Goal: Communication & Community: Participate in discussion

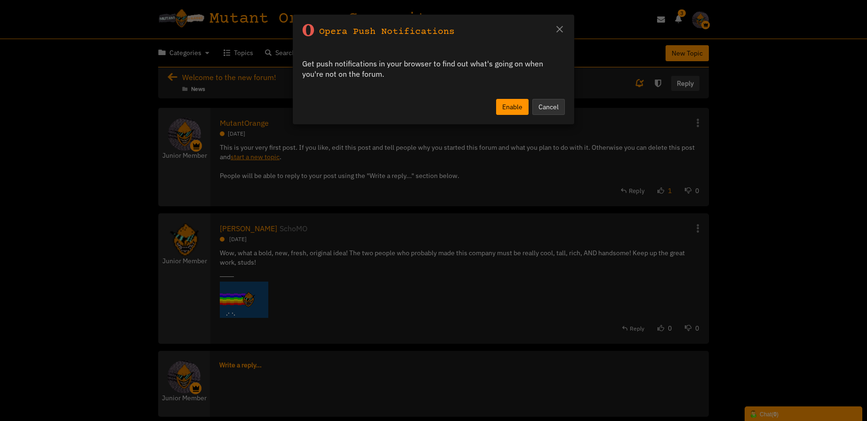
click at [453, 211] on div "× Opera Push Notifications Get push notifications in your browser to find out w…" at bounding box center [433, 210] width 867 height 421
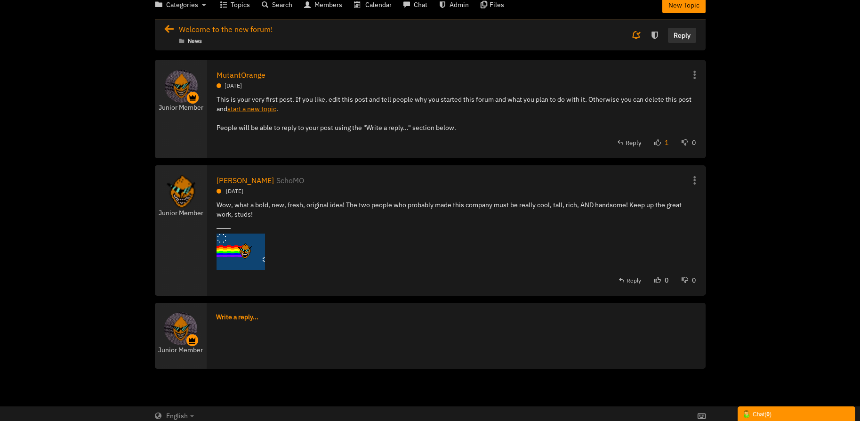
scroll to position [52, 0]
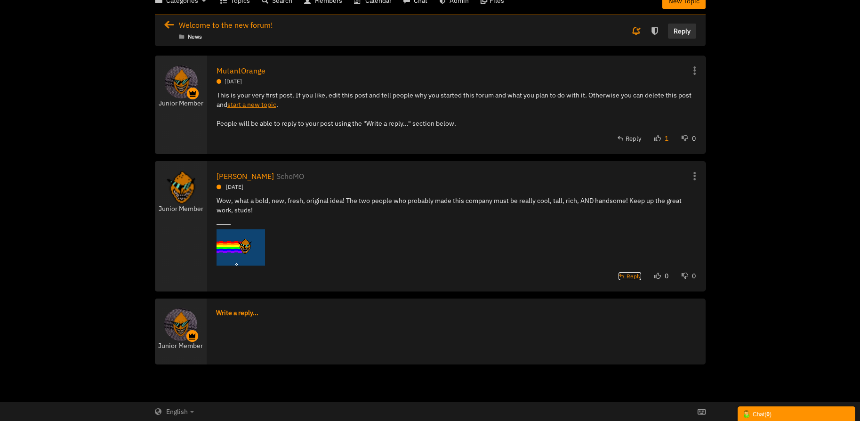
click at [632, 279] on span "Reply" at bounding box center [634, 276] width 15 height 7
type textarea "<blockquote contenteditable="false" data-username="SchoMO" data-userid="1015723…"
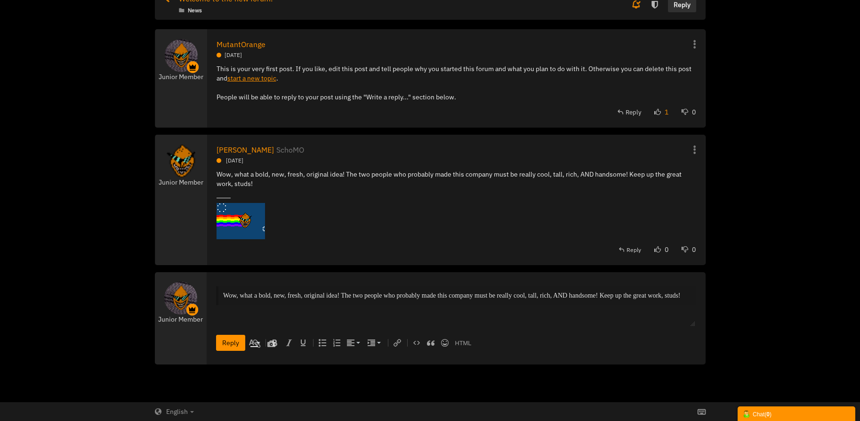
scroll to position [0, 0]
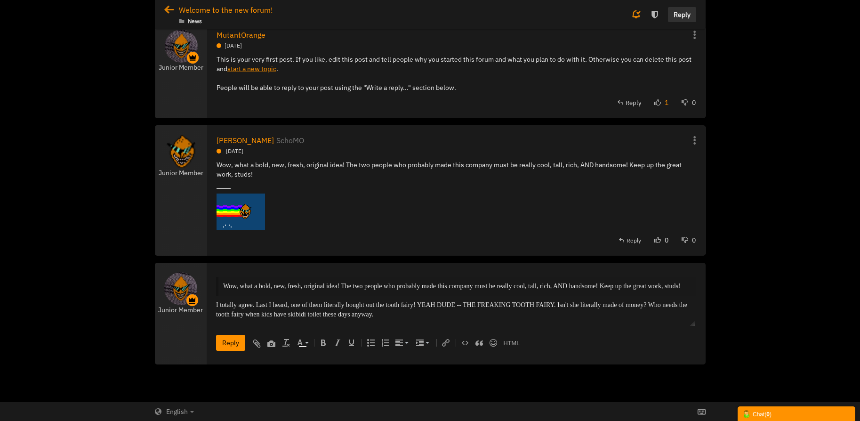
drag, startPoint x: 298, startPoint y: 313, endPoint x: 422, endPoint y: 325, distance: 125.4
click at [422, 325] on body "Wow, what a bold, new, fresh, original idea! The two people who probably made t…" at bounding box center [456, 297] width 490 height 61
click at [231, 342] on input "Reply" at bounding box center [230, 343] width 29 height 16
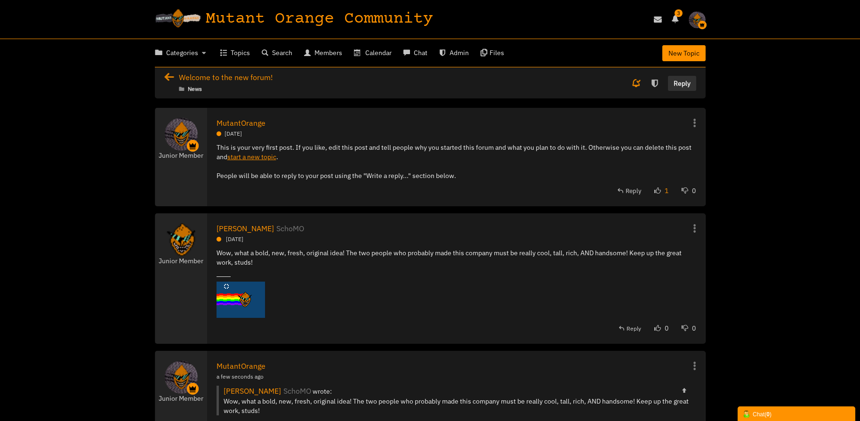
drag, startPoint x: 181, startPoint y: 77, endPoint x: 192, endPoint y: 107, distance: 32.0
click at [182, 77] on span "Welcome to the new forum!" at bounding box center [226, 77] width 94 height 9
click at [168, 75] on icon at bounding box center [171, 77] width 15 height 9
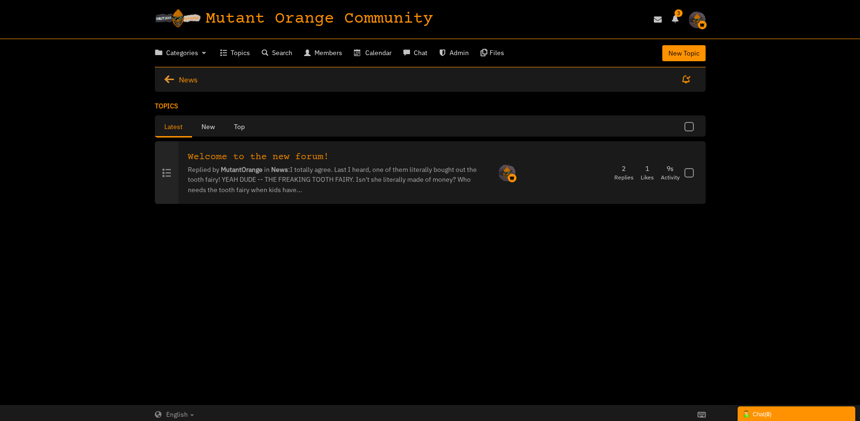
click at [168, 75] on icon at bounding box center [171, 79] width 15 height 9
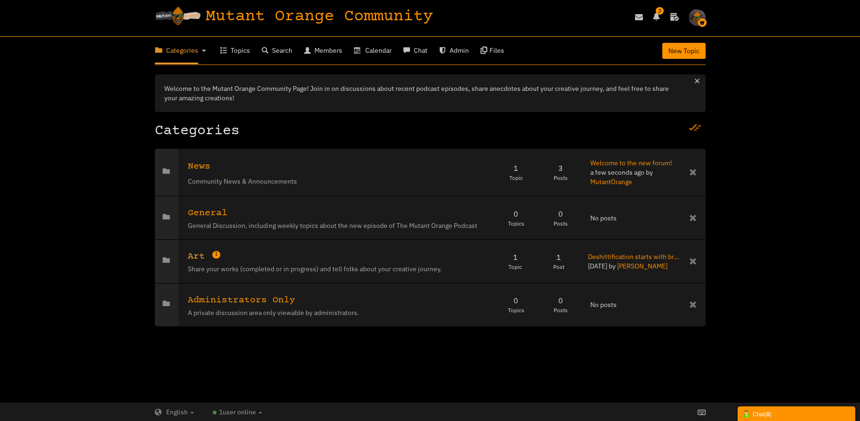
scroll to position [3, 0]
click at [190, 253] on span "Art" at bounding box center [196, 255] width 17 height 11
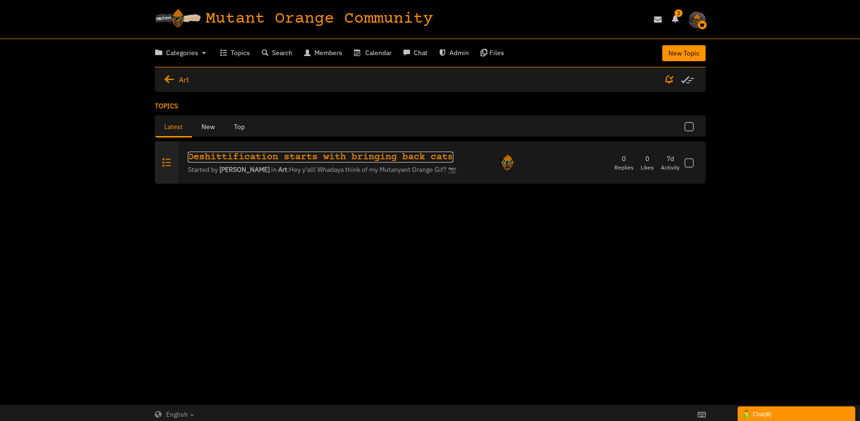
click at [301, 152] on link "Deshittification starts with bringing back cats" at bounding box center [321, 157] width 266 height 11
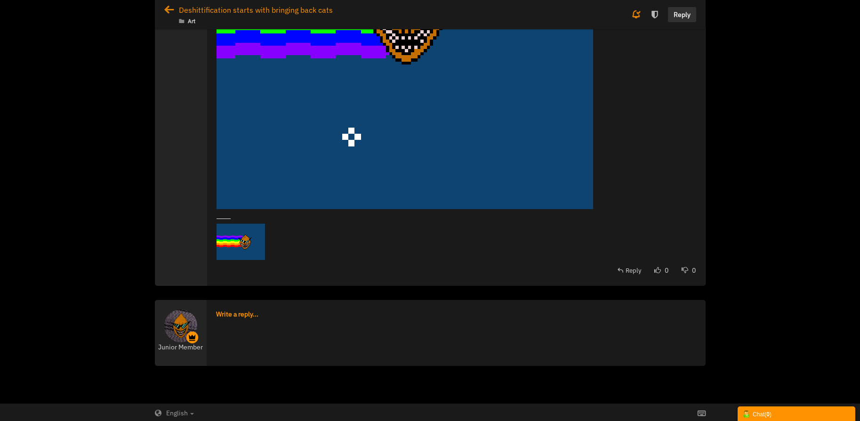
scroll to position [321, 0]
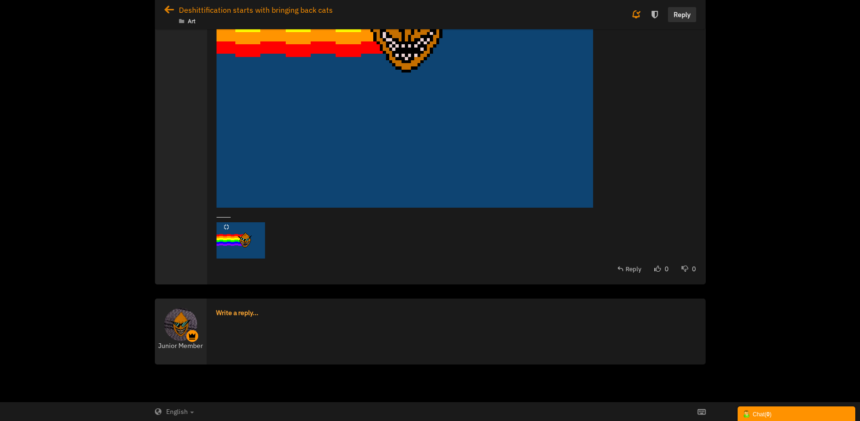
click at [245, 316] on link "Write a reply..." at bounding box center [237, 312] width 42 height 9
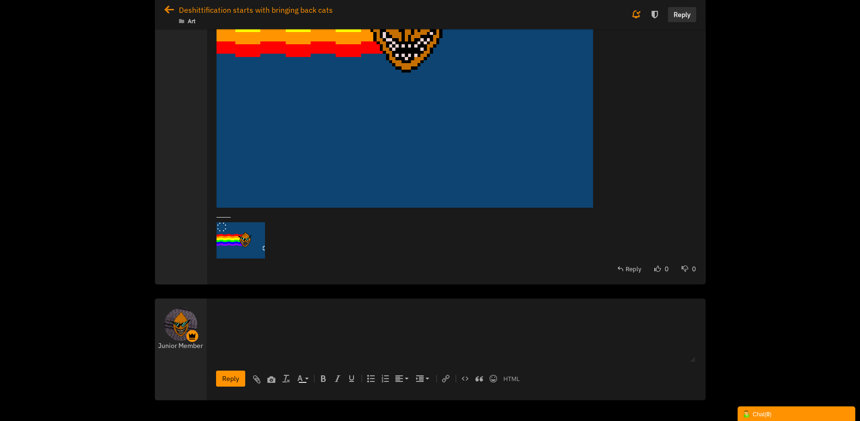
scroll to position [0, 0]
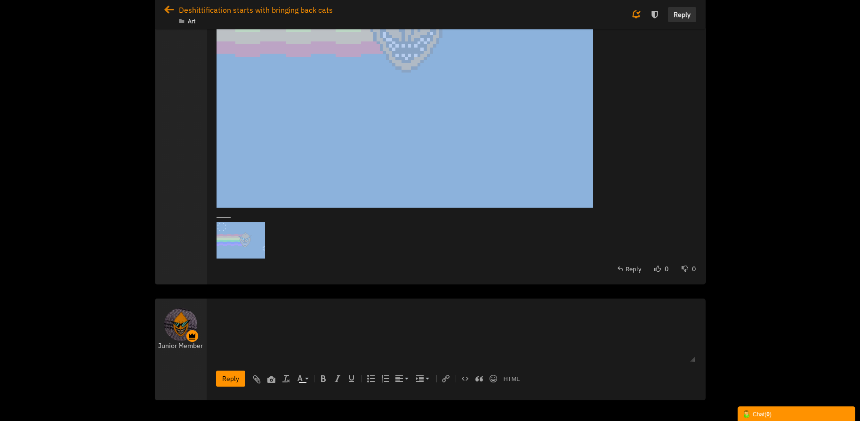
click at [512, 257] on div "Share Edit Move Delete Change Ownership Report Nicholas Schofield SchoMO Junior…" at bounding box center [456, 36] width 479 height 478
click at [635, 268] on span "Reply" at bounding box center [634, 269] width 16 height 8
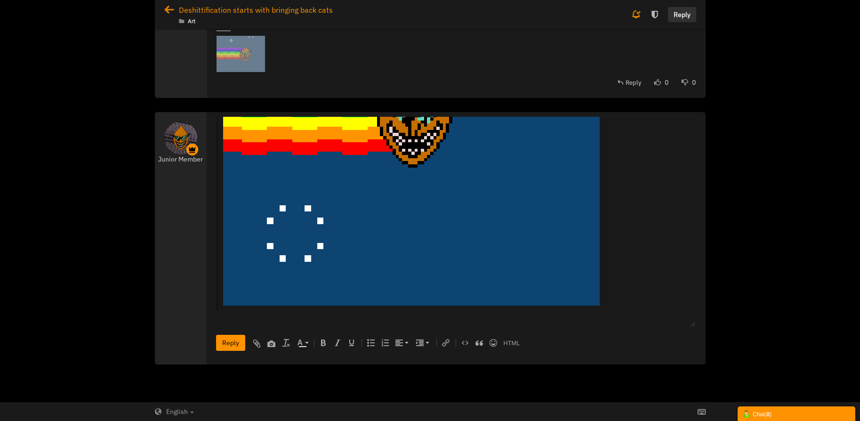
scroll to position [212, 0]
click at [671, 319] on div "ZOMG this is epic. definitely brings me back to a simpler time. There is not en…" at bounding box center [456, 318] width 480 height 9
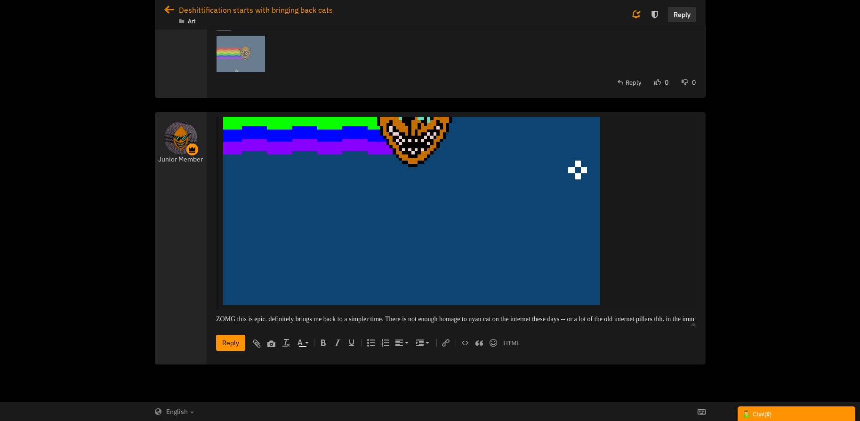
scroll to position [215, 0]
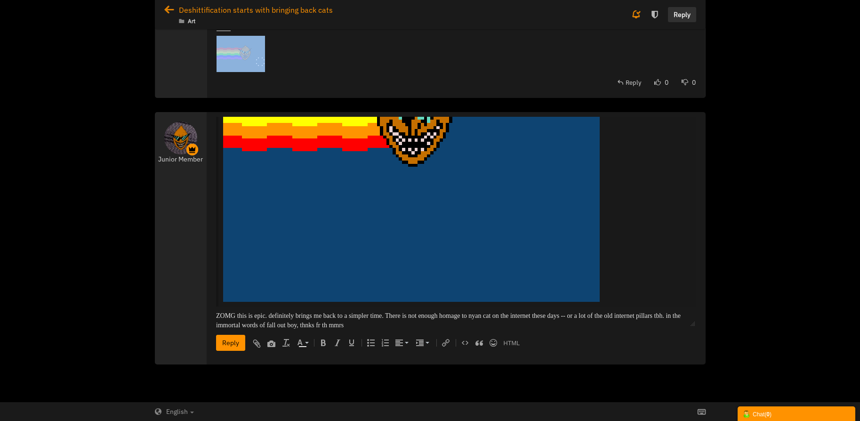
click at [233, 343] on input "Reply" at bounding box center [230, 343] width 29 height 16
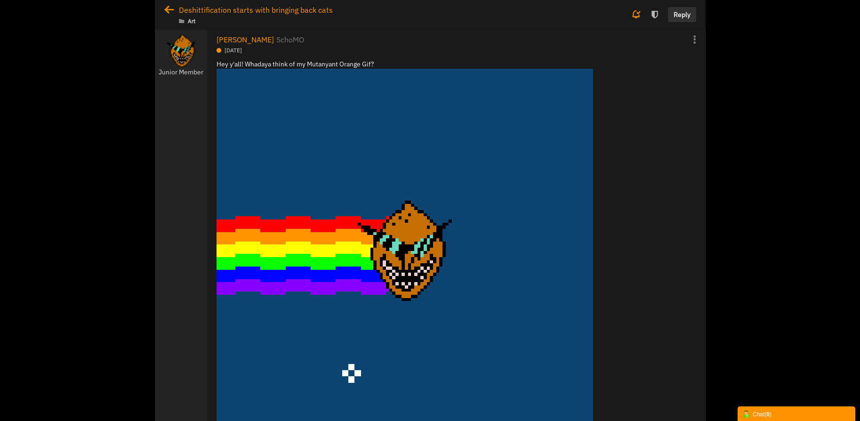
scroll to position [0, 0]
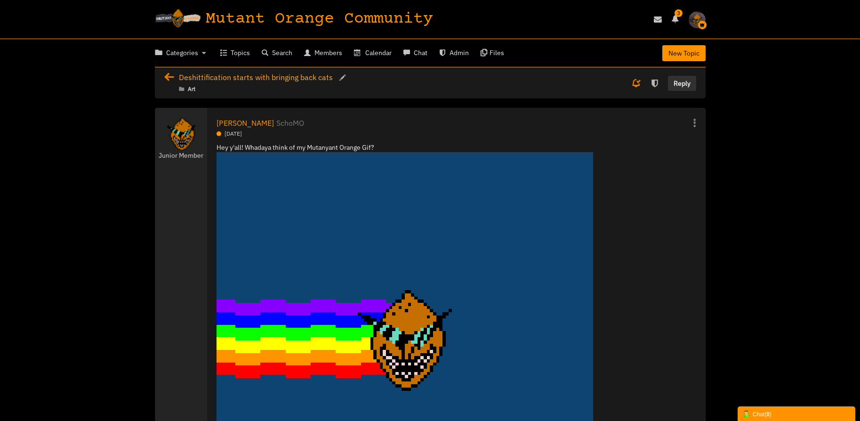
click at [217, 80] on span "Deshittification starts with bringing back cats" at bounding box center [256, 77] width 154 height 9
click at [167, 77] on icon at bounding box center [171, 77] width 15 height 9
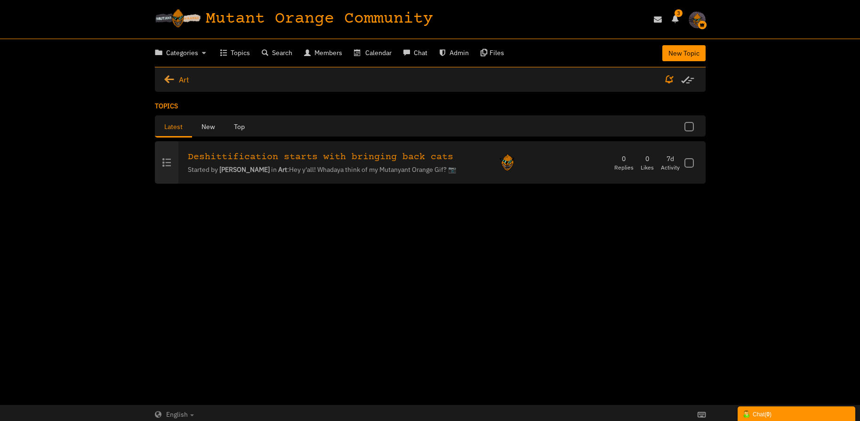
click at [175, 78] on icon at bounding box center [171, 79] width 15 height 9
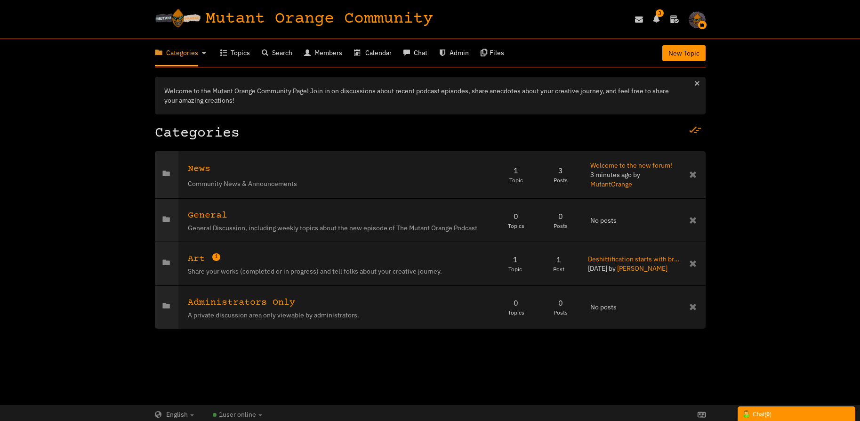
scroll to position [3, 0]
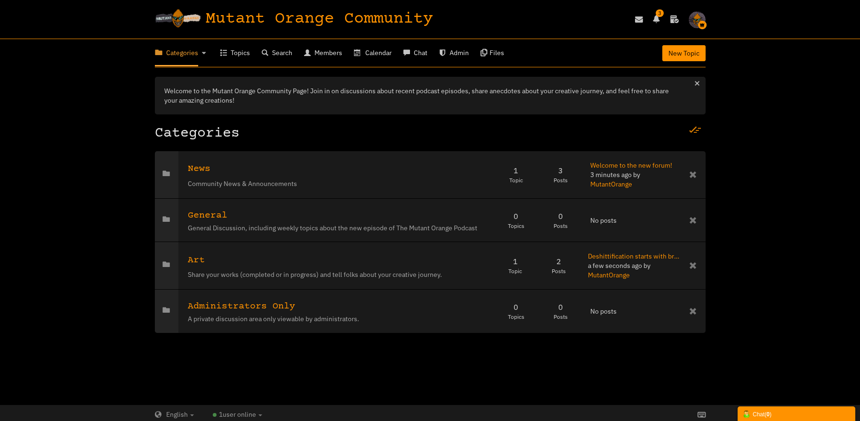
scroll to position [3, 0]
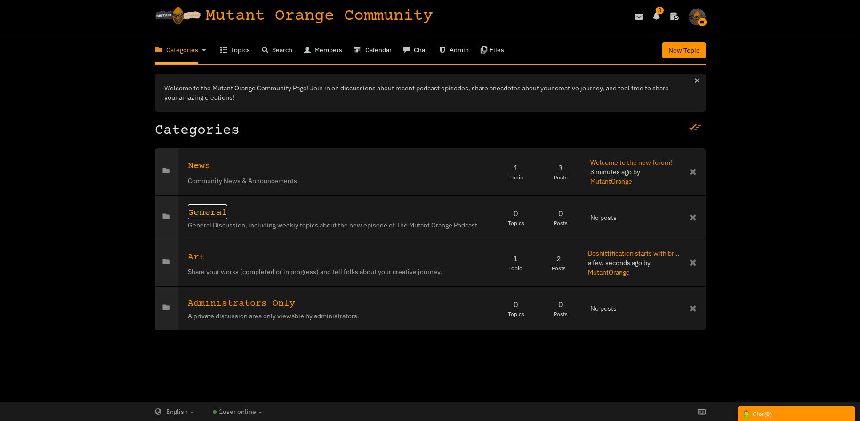
click at [217, 218] on span "General" at bounding box center [208, 212] width 40 height 11
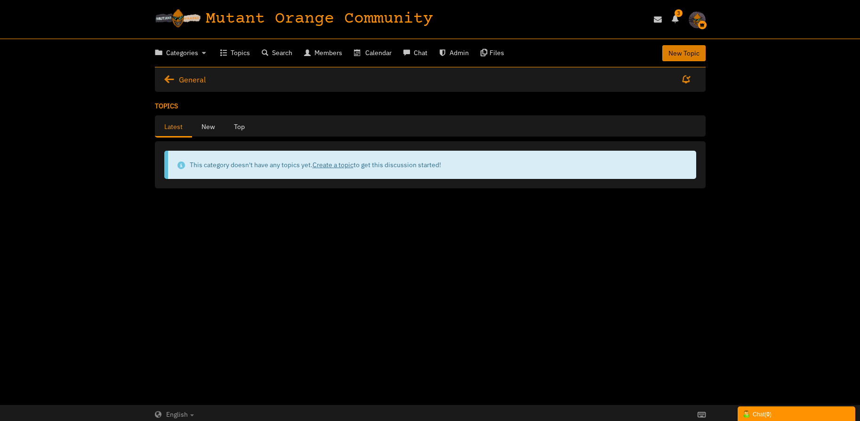
click at [691, 51] on span "New Topic" at bounding box center [684, 53] width 31 height 8
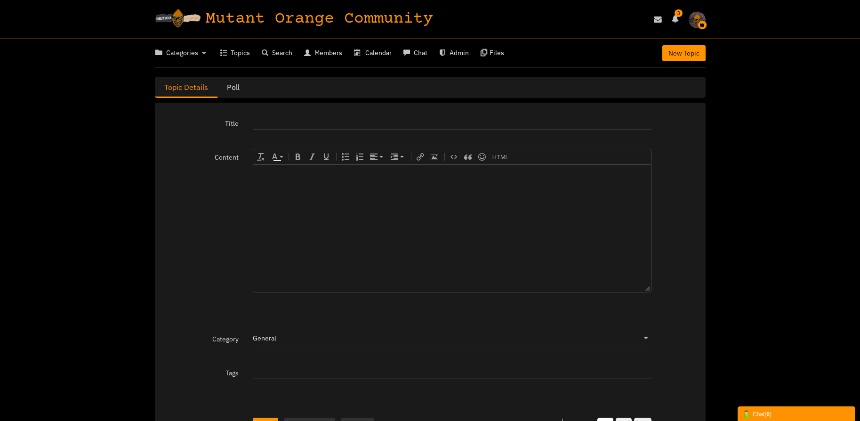
drag, startPoint x: 290, startPoint y: 130, endPoint x: 288, endPoint y: 120, distance: 10.5
click at [290, 130] on div "Title" at bounding box center [430, 132] width 532 height 34
click at [287, 119] on input "text" at bounding box center [452, 122] width 399 height 15
type input "Mutant Orange Podcast Episode 0 Discussion Thread"
click at [428, 179] on body at bounding box center [452, 228] width 398 height 127
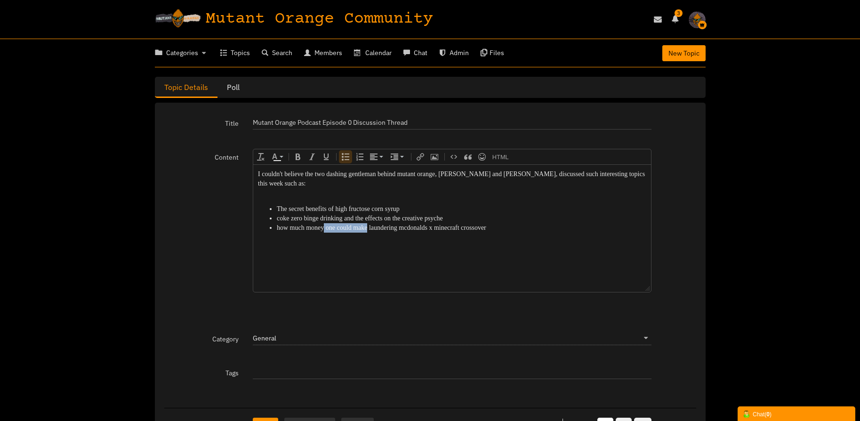
drag, startPoint x: 367, startPoint y: 217, endPoint x: 322, endPoint y: 215, distance: 44.7
click at [322, 223] on li "how much money one could make laundering mcdonalds x minecraft crossover" at bounding box center [461, 227] width 370 height 9
click at [352, 223] on li "how much money laundering mcdonalds x minecraft crossover" at bounding box center [461, 227] width 370 height 9
click at [533, 223] on li "how much money laundering one could accomplish using mcdonalds x minecraft cros…" at bounding box center [461, 227] width 370 height 9
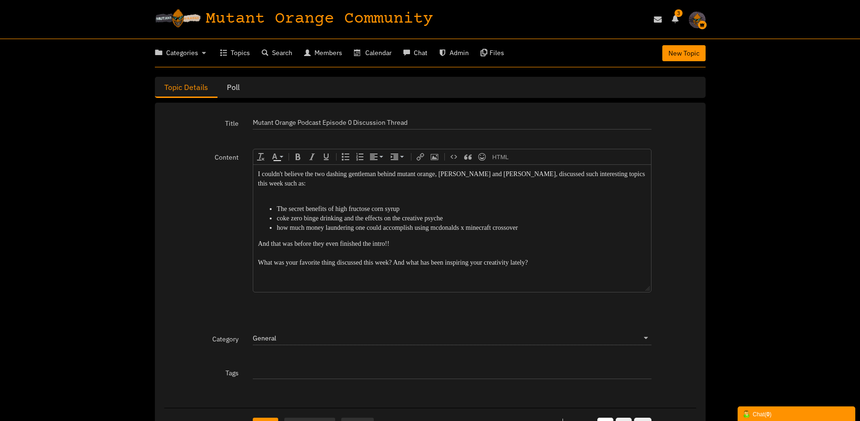
click at [405, 228] on body "I couldn't believe the two dashing gentleman behind mutant orange, nick and nic…" at bounding box center [452, 228] width 398 height 127
click at [531, 223] on li "how much money laundering one could accomplish using mcdonalds x minecraft cros…" at bounding box center [461, 227] width 370 height 9
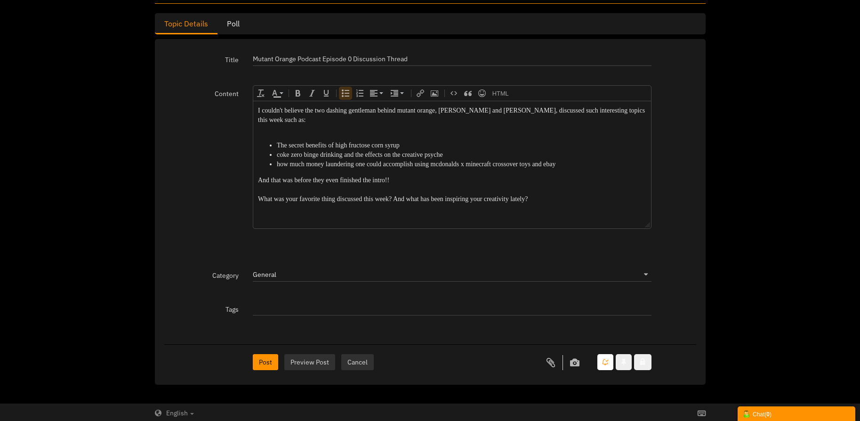
scroll to position [65, 0]
click at [269, 363] on button "Post" at bounding box center [265, 361] width 25 height 16
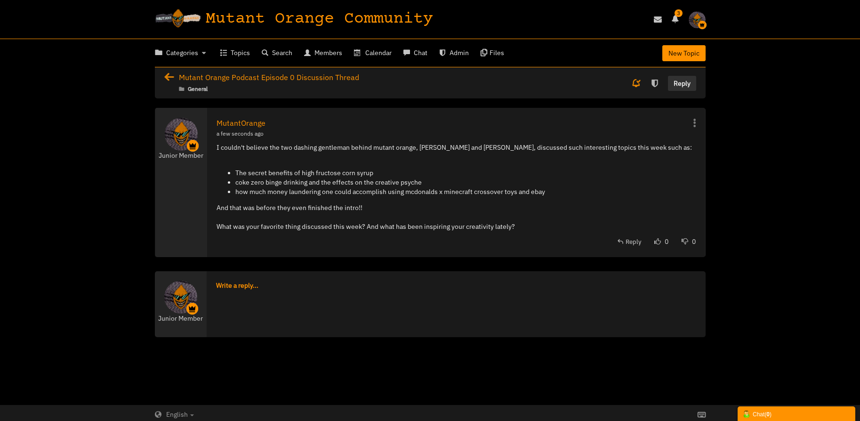
scroll to position [3, 0]
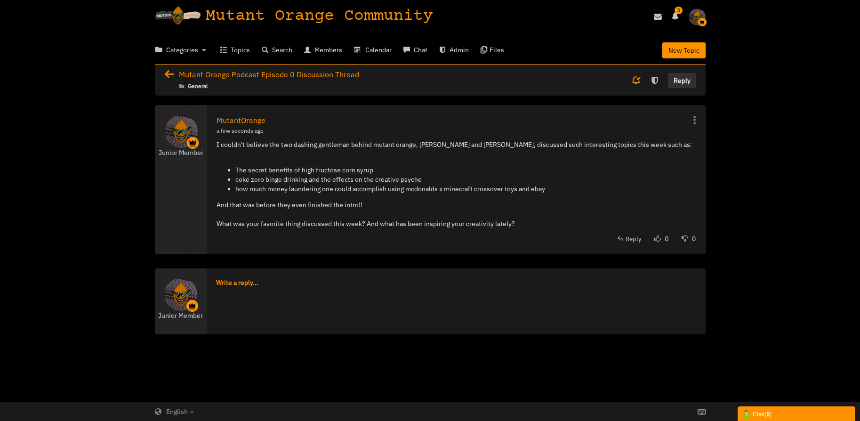
click at [161, 73] on div "Mutant Orange Podcast Episode 0 Discussion Thread General Select Posts Delete L…" at bounding box center [430, 79] width 551 height 31
click at [167, 71] on icon at bounding box center [171, 74] width 15 height 9
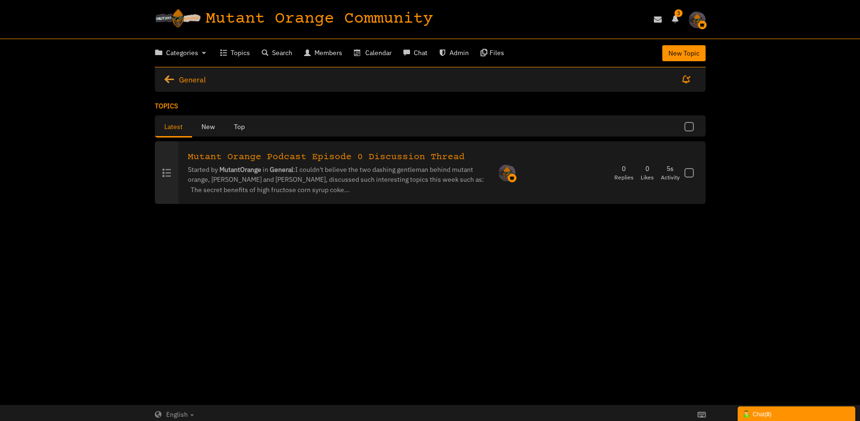
click at [168, 77] on icon at bounding box center [171, 79] width 15 height 9
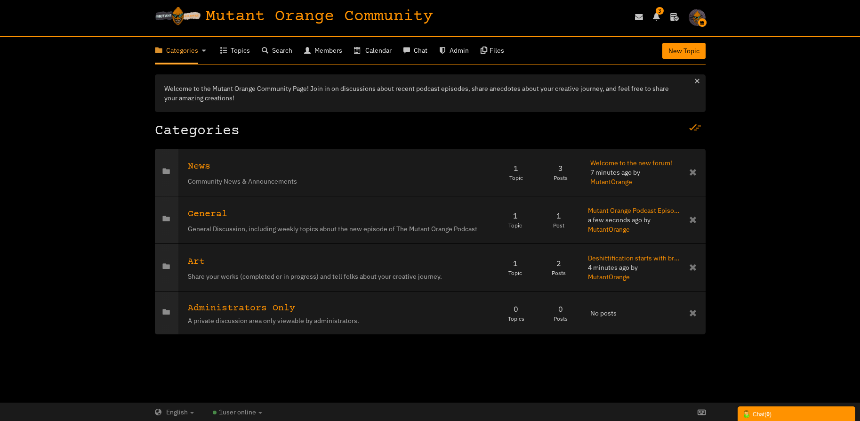
scroll to position [3, 0]
click at [655, 20] on icon at bounding box center [656, 16] width 17 height 10
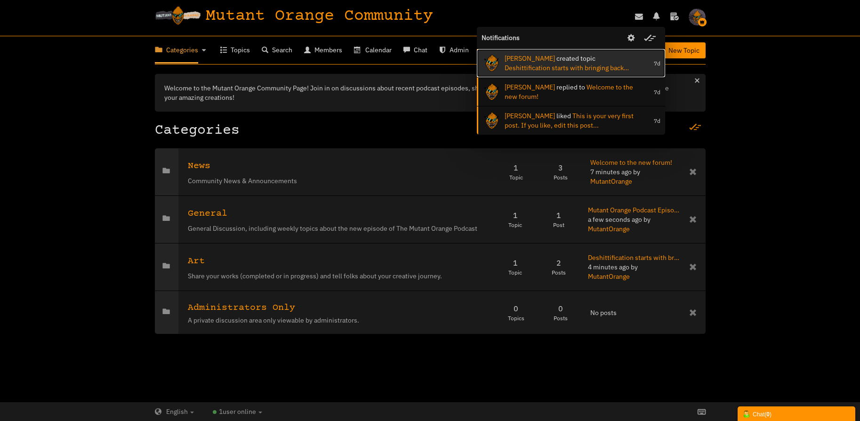
click at [548, 57] on span "[PERSON_NAME]" at bounding box center [530, 58] width 50 height 8
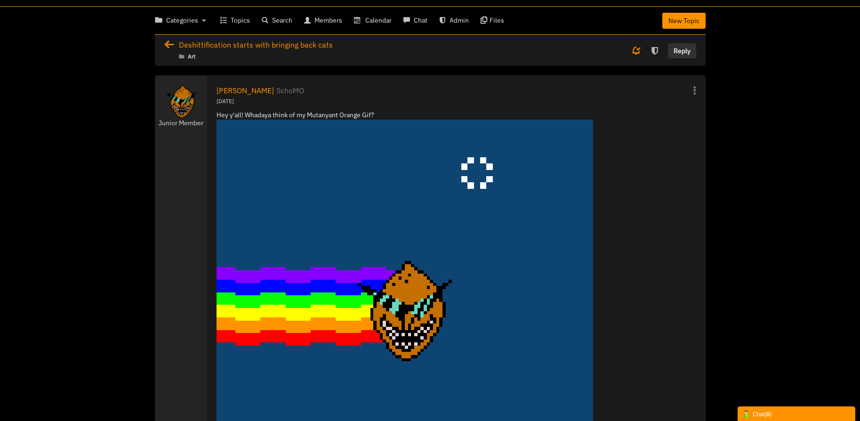
scroll to position [33, 0]
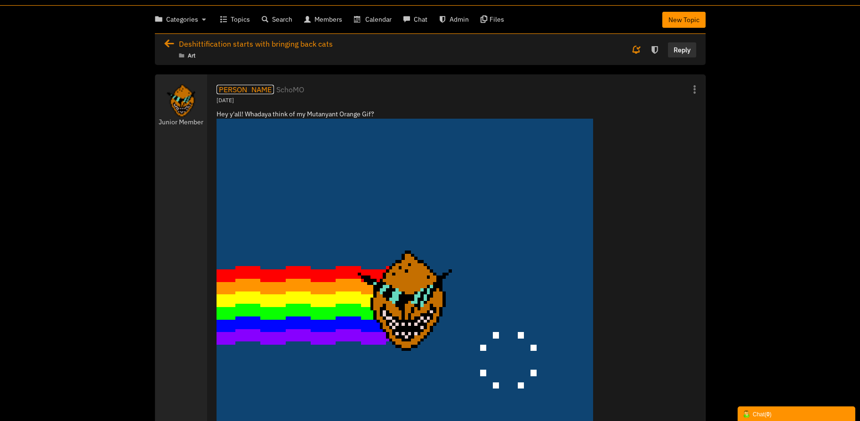
click at [260, 90] on link "[PERSON_NAME]" at bounding box center [245, 89] width 57 height 9
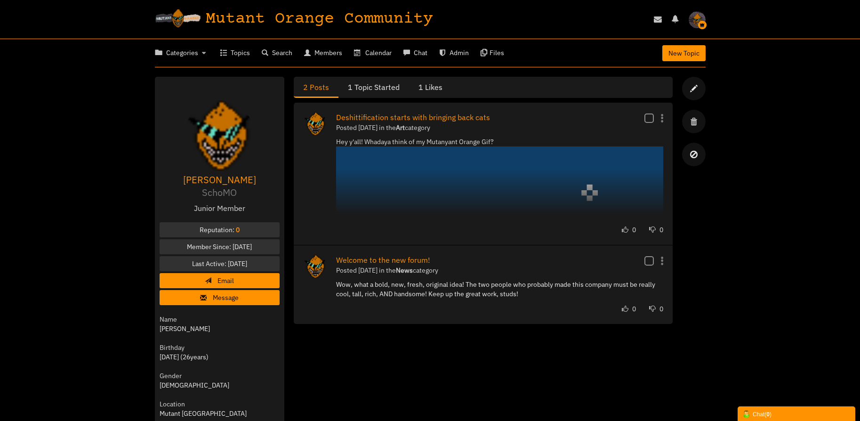
click at [701, 16] on img "button" at bounding box center [697, 19] width 17 height 17
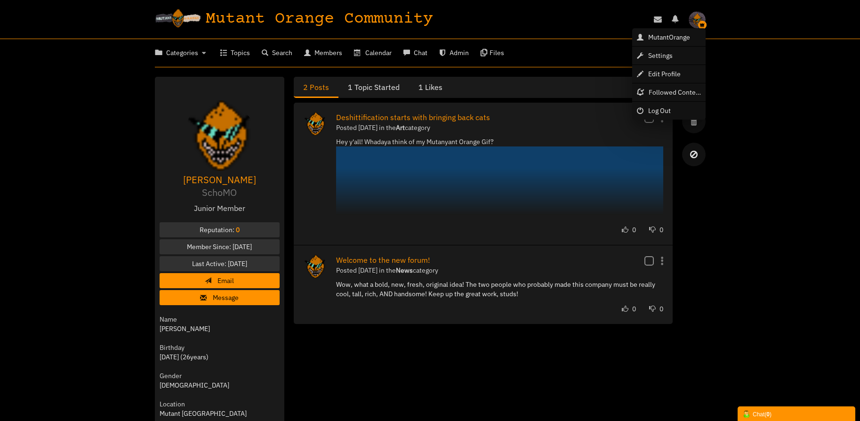
click at [701, 16] on img "button" at bounding box center [697, 19] width 17 height 17
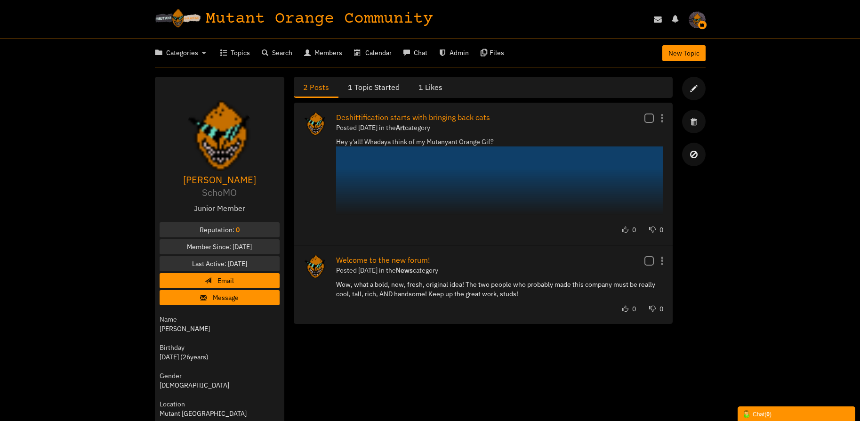
click at [227, 211] on span "Junior Member" at bounding box center [220, 208] width 120 height 11
click at [336, 49] on span "Members" at bounding box center [328, 52] width 28 height 8
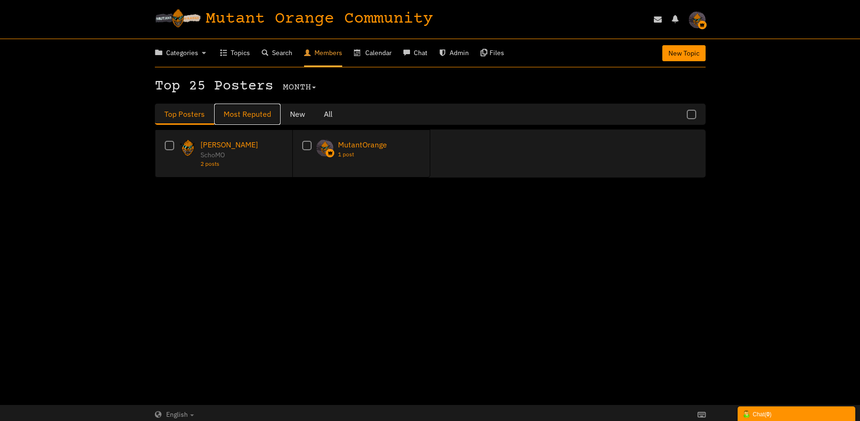
click at [249, 117] on link "Most Reputed" at bounding box center [247, 114] width 66 height 21
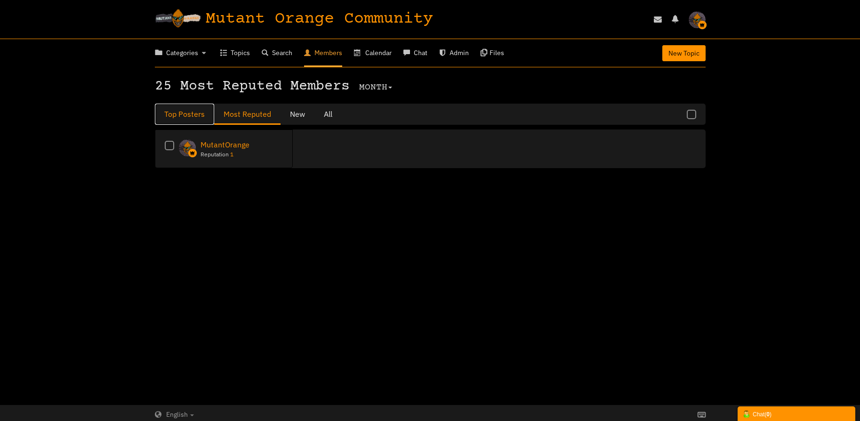
click at [192, 114] on link "Top Posters" at bounding box center [184, 114] width 59 height 21
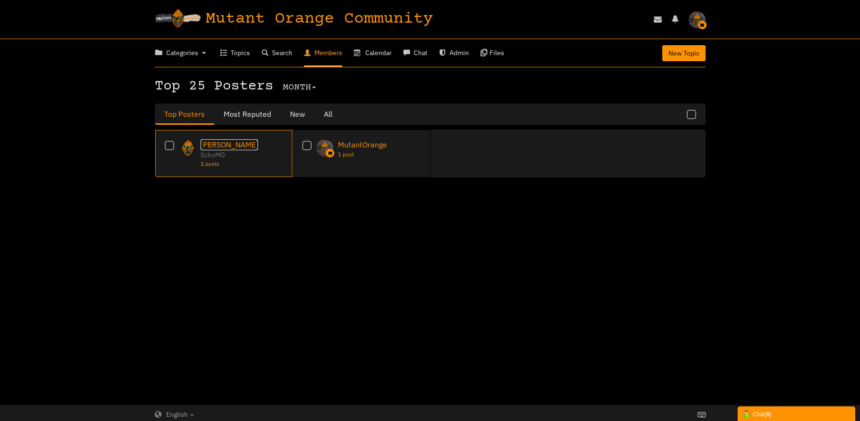
click at [234, 145] on link "[PERSON_NAME]" at bounding box center [229, 144] width 57 height 11
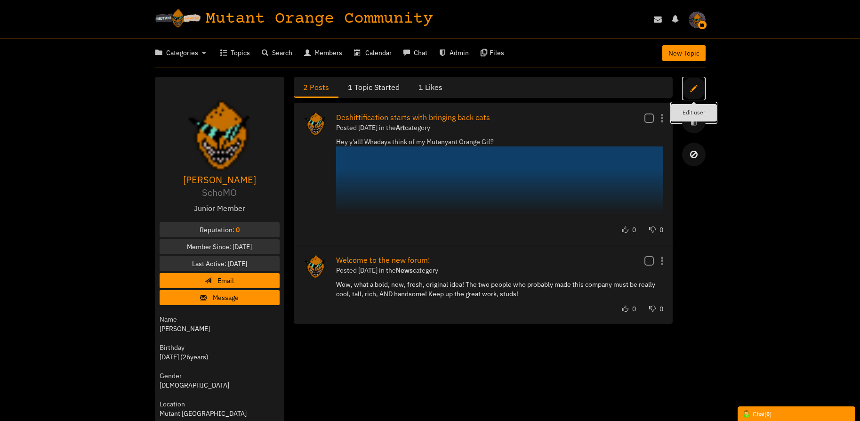
click at [696, 82] on icon at bounding box center [694, 89] width 24 height 24
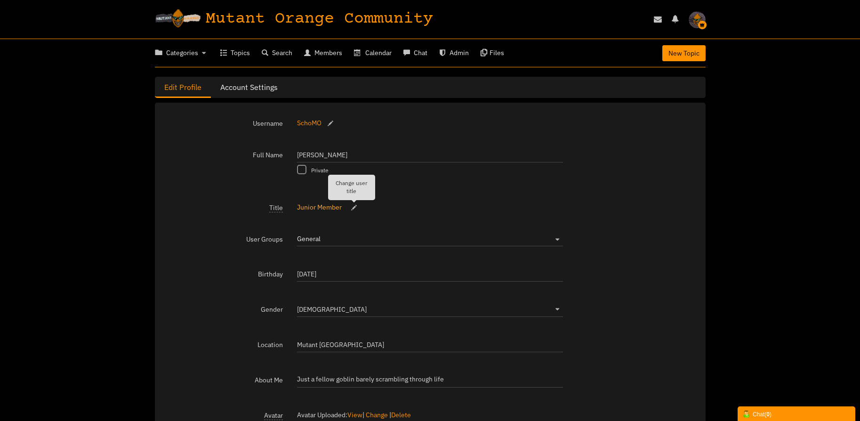
click at [351, 209] on small at bounding box center [354, 207] width 15 height 7
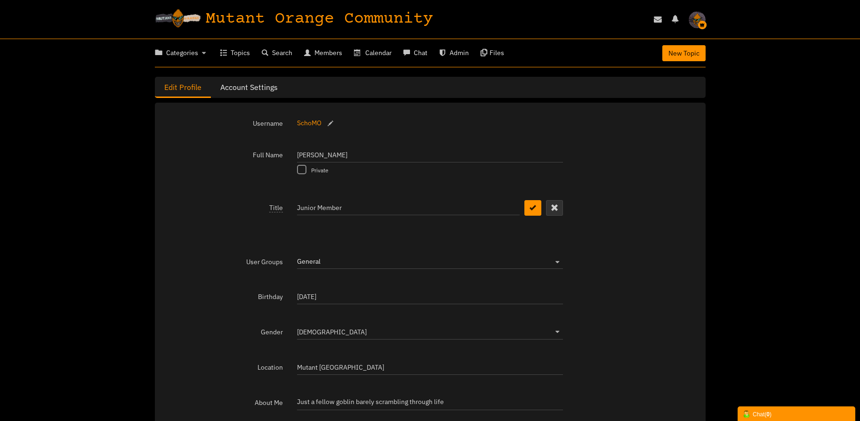
drag, startPoint x: 360, startPoint y: 212, endPoint x: 254, endPoint y: 198, distance: 106.8
click at [254, 198] on form "Username SchoMO Full Name Nicholas Schofield Private Title Junior Member Junior…" at bounding box center [430, 346] width 532 height 468
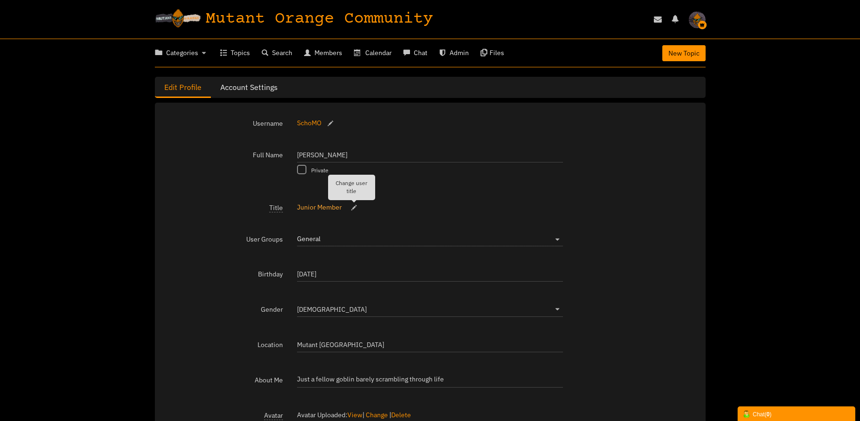
click at [351, 208] on small at bounding box center [354, 207] width 15 height 7
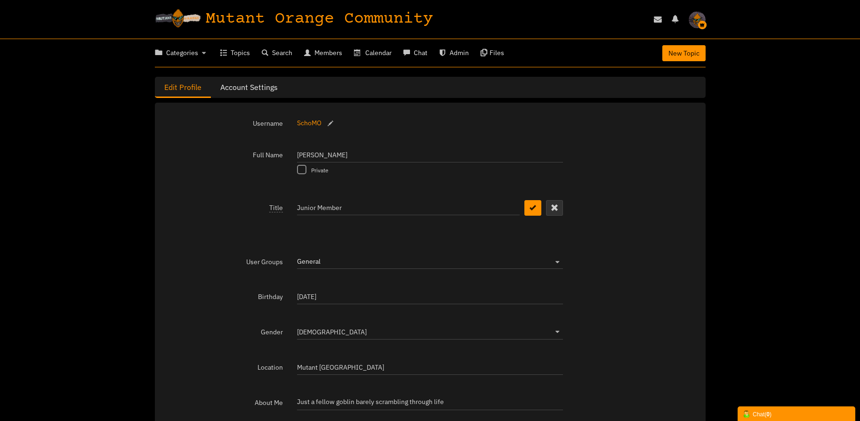
drag, startPoint x: 336, startPoint y: 210, endPoint x: 283, endPoint y: 200, distance: 53.6
click at [283, 200] on div "Title Junior Member Junior Member Junior Member" at bounding box center [430, 226] width 532 height 54
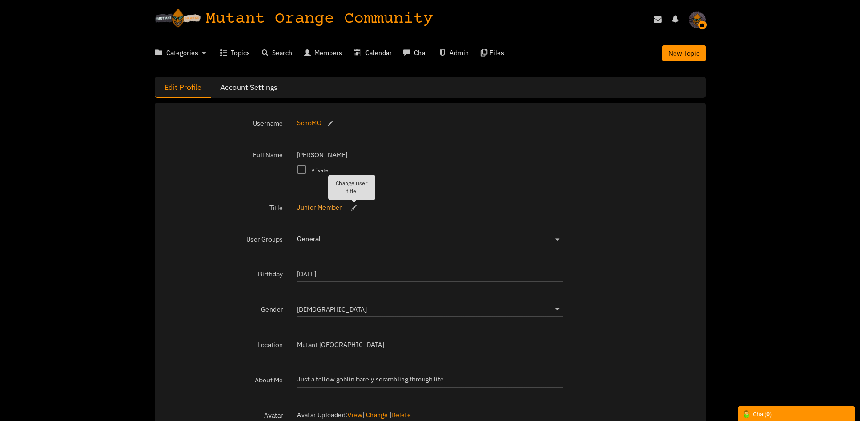
click at [352, 207] on small at bounding box center [354, 207] width 15 height 7
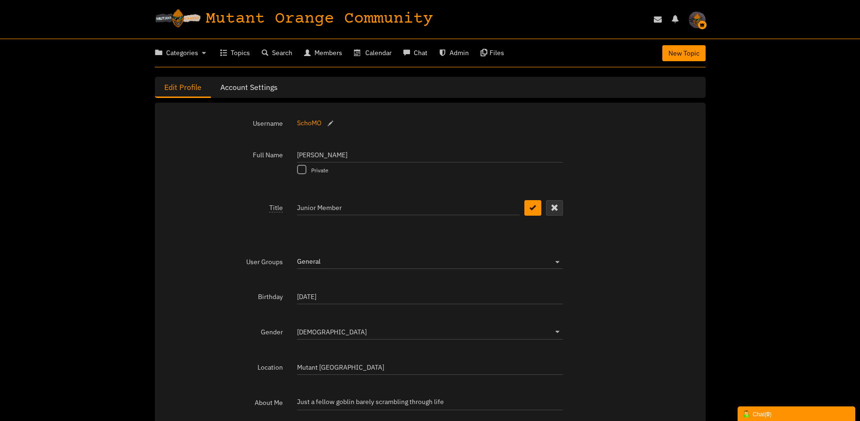
drag, startPoint x: 345, startPoint y: 210, endPoint x: 297, endPoint y: 202, distance: 48.1
click at [297, 202] on input "Junior Member" at bounding box center [408, 207] width 223 height 16
type input "C"
type input "A"
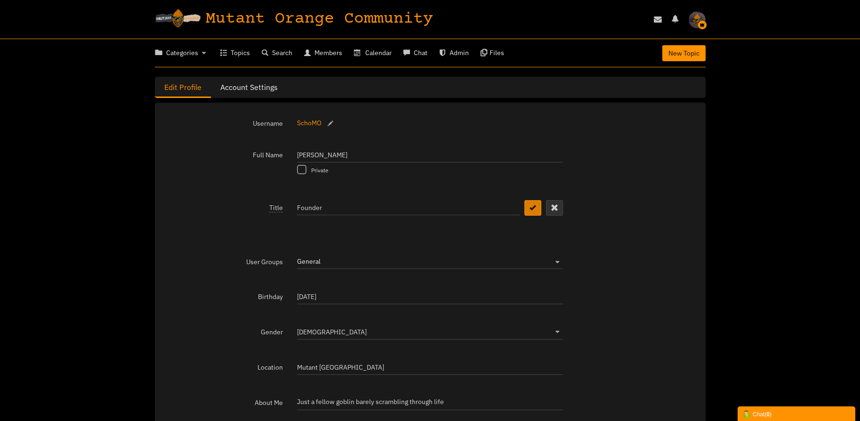
type input "Founder"
click at [532, 204] on icon "submit" at bounding box center [533, 207] width 7 height 8
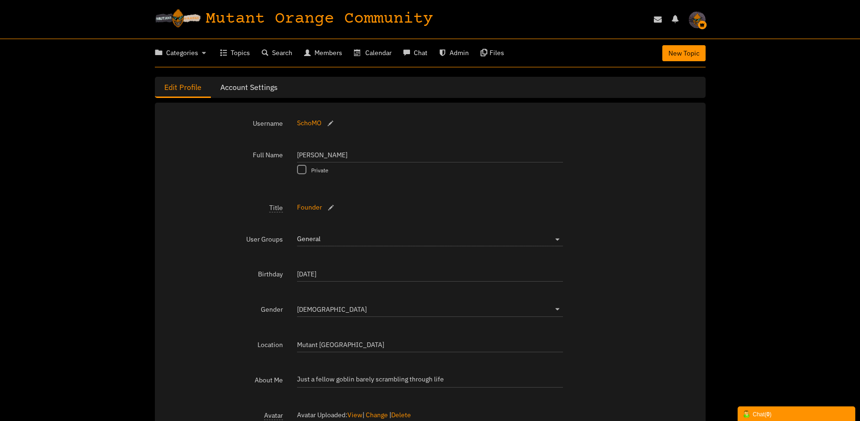
click at [699, 16] on img "button" at bounding box center [697, 19] width 17 height 17
click at [667, 33] on span "MutantOrange" at bounding box center [669, 37] width 42 height 8
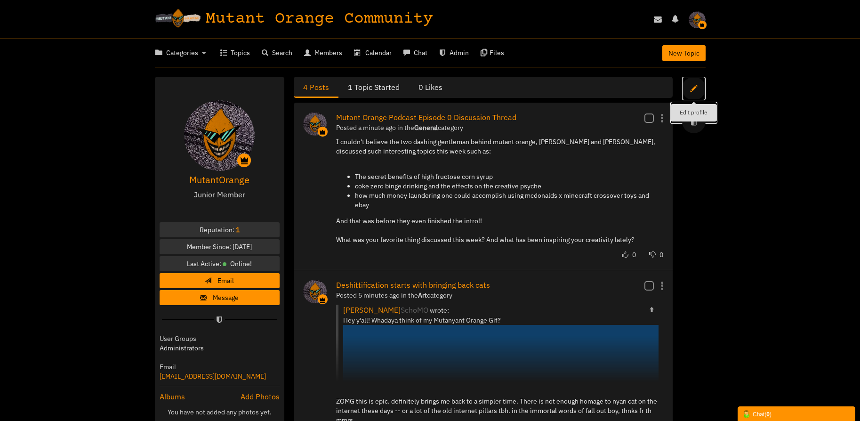
click at [691, 87] on icon at bounding box center [694, 89] width 24 height 24
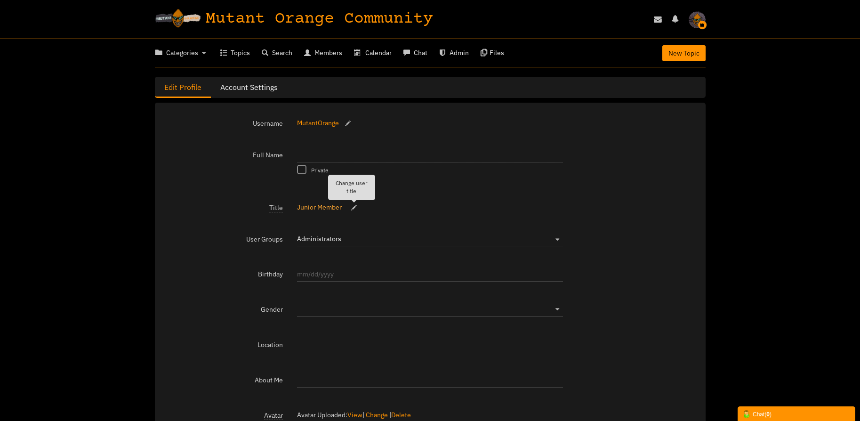
click at [353, 210] on small at bounding box center [354, 207] width 15 height 7
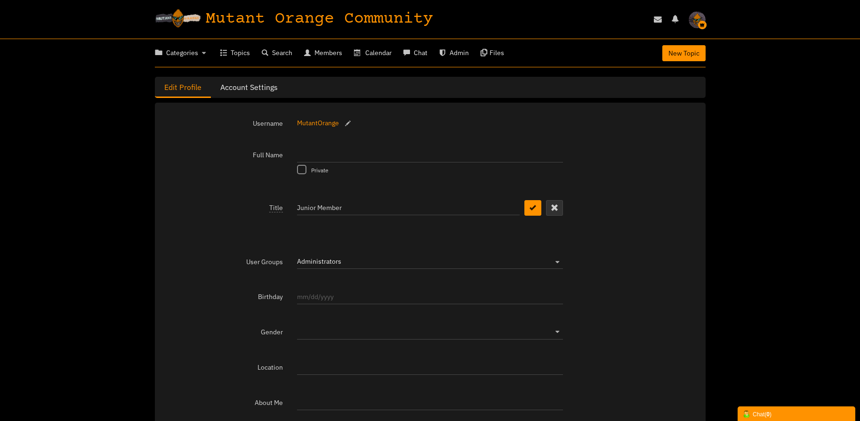
drag, startPoint x: 332, startPoint y: 208, endPoint x: 275, endPoint y: 207, distance: 56.5
click at [275, 207] on div "Title Junior Member Junior Member Junior Member" at bounding box center [430, 226] width 532 height 54
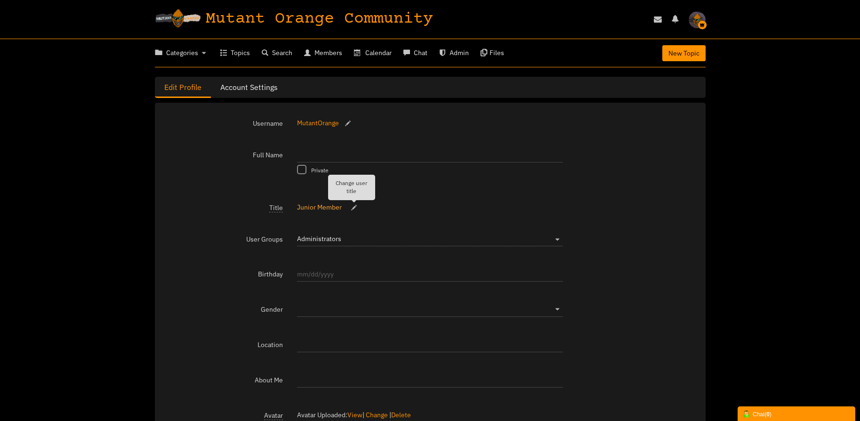
click at [355, 207] on small at bounding box center [354, 207] width 15 height 7
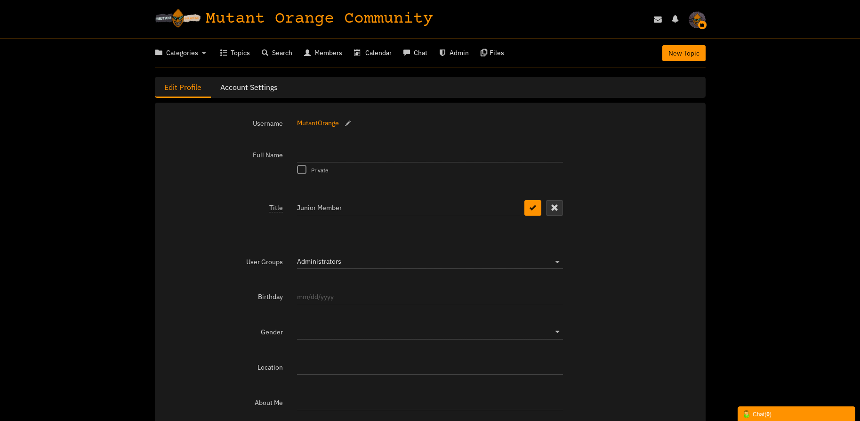
drag, startPoint x: 346, startPoint y: 208, endPoint x: 298, endPoint y: 203, distance: 48.3
click at [298, 203] on input "Junior Member" at bounding box center [408, 207] width 223 height 16
type input "Admin Acct"
click at [534, 211] on icon "submit" at bounding box center [533, 207] width 7 height 8
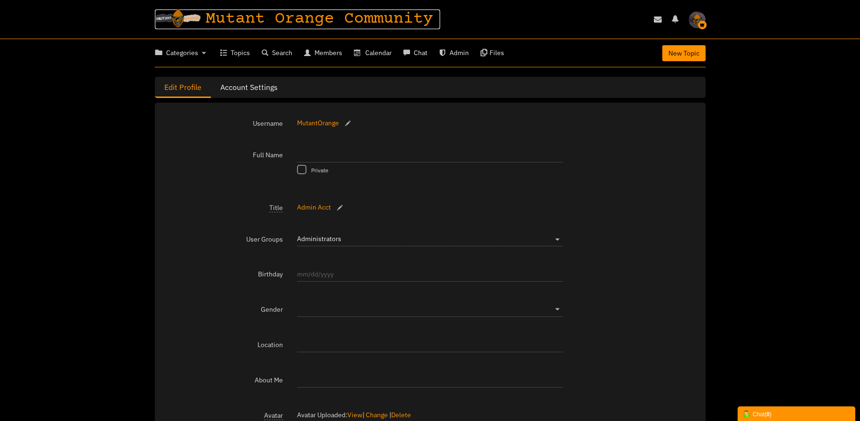
click at [227, 23] on span "Mutant Orange Community" at bounding box center [323, 19] width 234 height 20
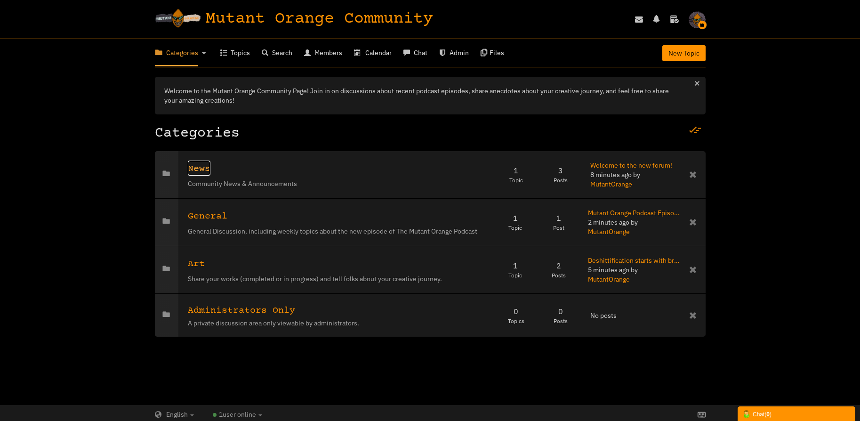
click at [210, 166] on span "News" at bounding box center [199, 168] width 23 height 11
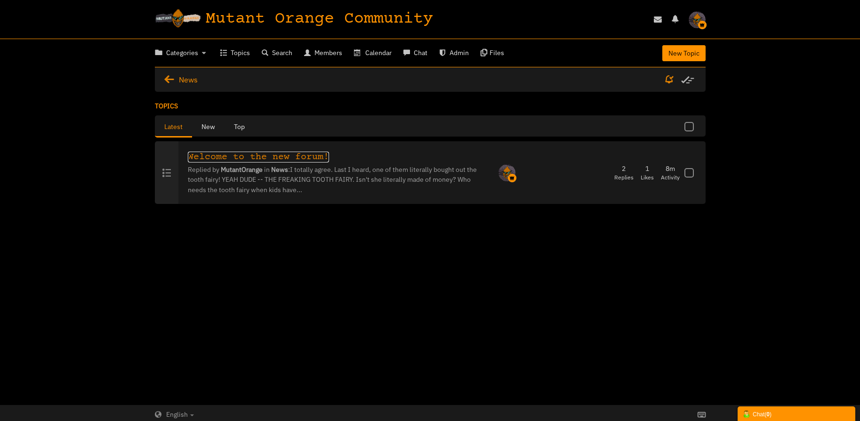
click at [329, 162] on link "Welcome to the new forum!" at bounding box center [258, 157] width 141 height 11
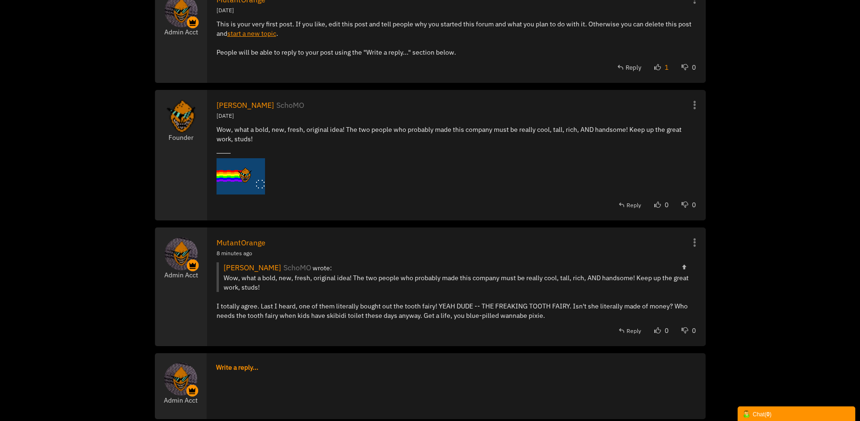
scroll to position [178, 0]
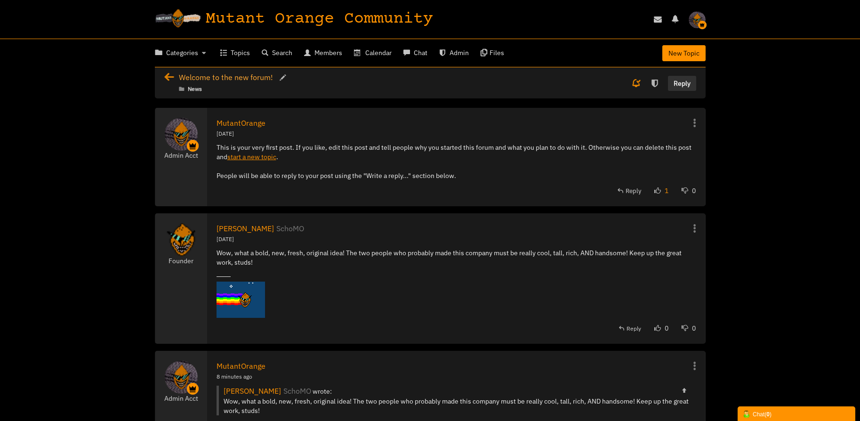
click at [205, 77] on span "Welcome to the new forum!" at bounding box center [226, 77] width 94 height 9
click at [167, 76] on icon at bounding box center [171, 77] width 15 height 9
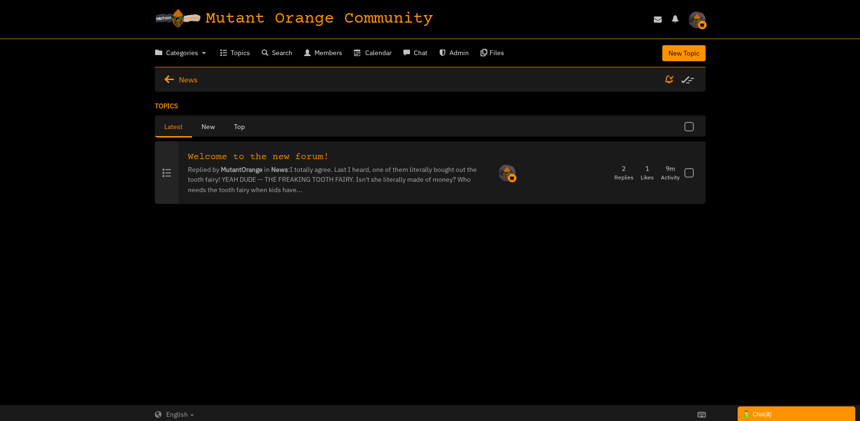
click at [167, 78] on icon at bounding box center [171, 79] width 15 height 9
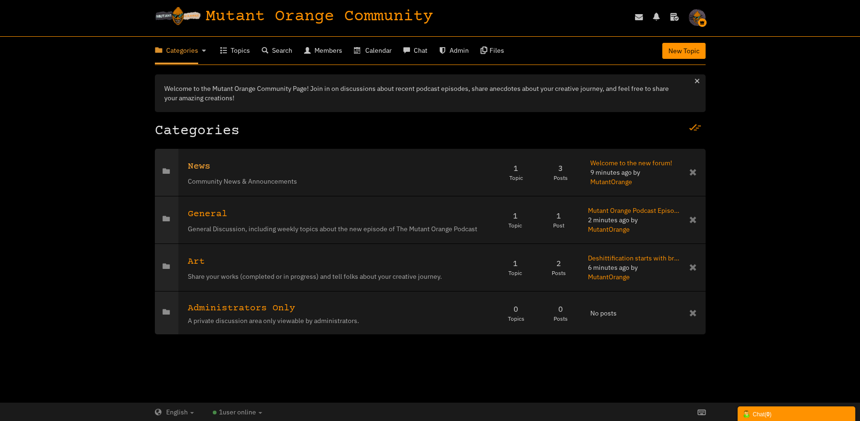
scroll to position [3, 0]
click at [205, 256] on span "Art" at bounding box center [196, 261] width 17 height 11
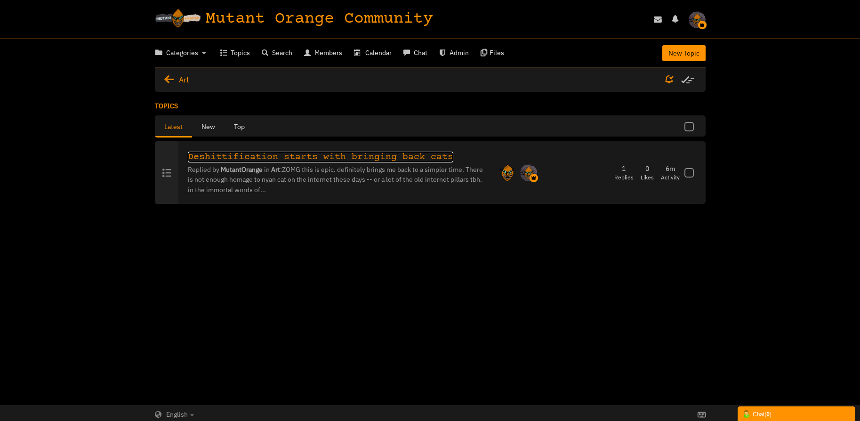
click at [312, 162] on link "Deshittification starts with bringing back cats" at bounding box center [321, 157] width 266 height 11
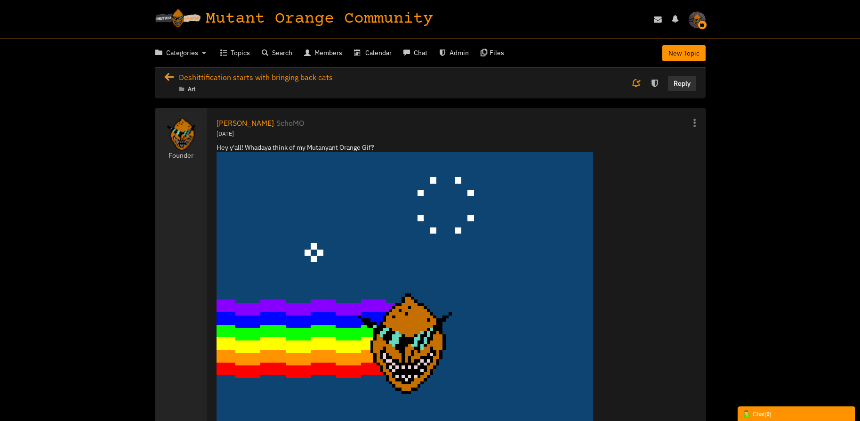
click at [171, 75] on icon at bounding box center [171, 77] width 15 height 9
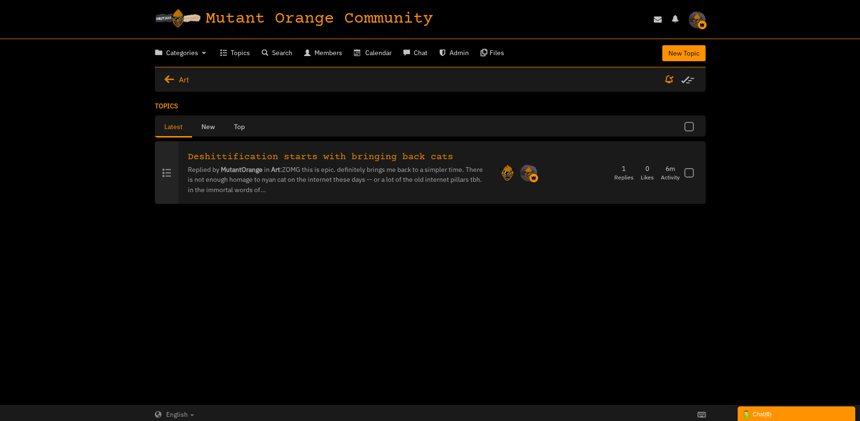
click at [170, 106] on li "Topics" at bounding box center [430, 105] width 551 height 9
click at [175, 70] on div "Art New Topic None Topics Posts" at bounding box center [430, 79] width 551 height 24
click at [173, 77] on icon at bounding box center [171, 79] width 15 height 9
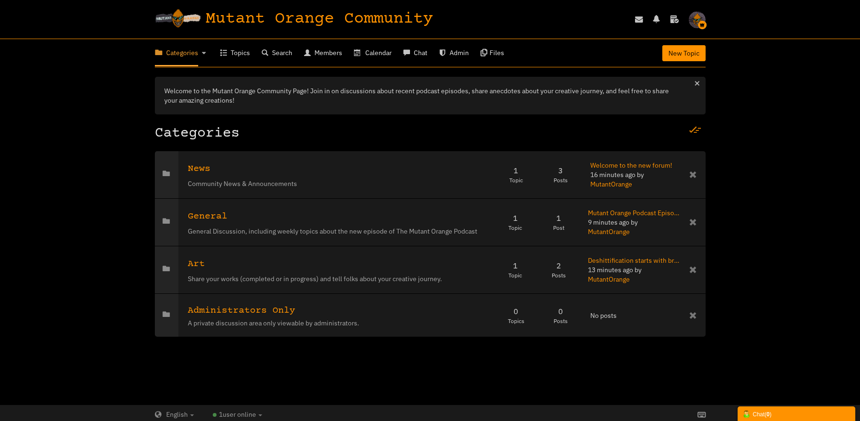
scroll to position [3, 0]
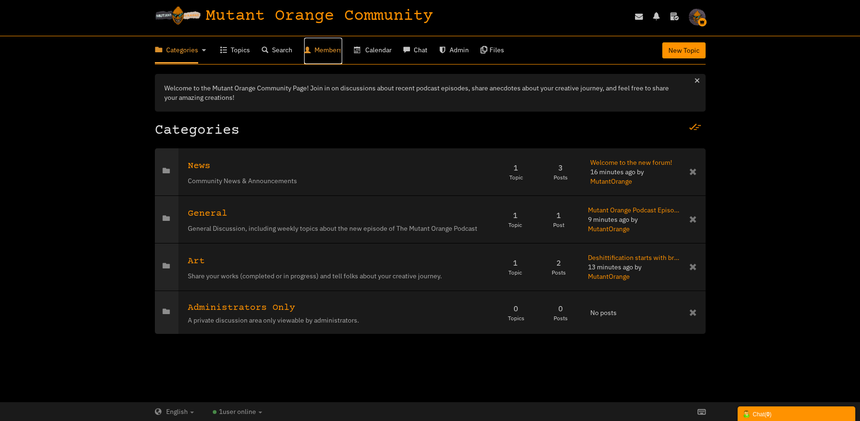
click at [326, 52] on span "Members" at bounding box center [328, 50] width 28 height 8
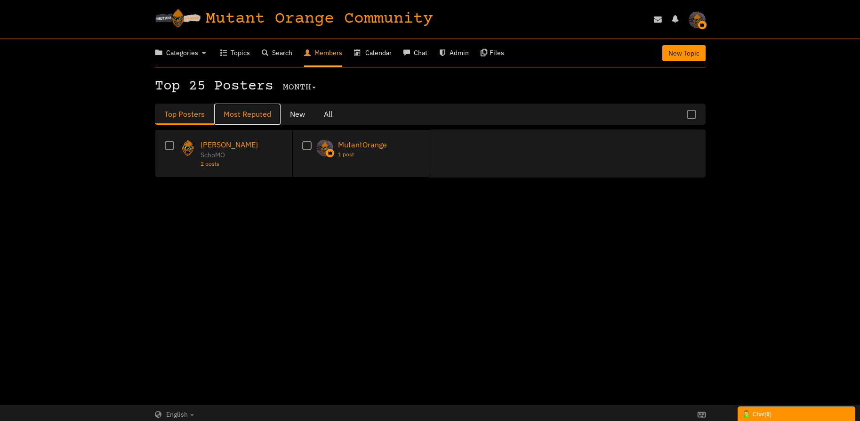
click at [250, 108] on link "Most Reputed" at bounding box center [247, 114] width 66 height 21
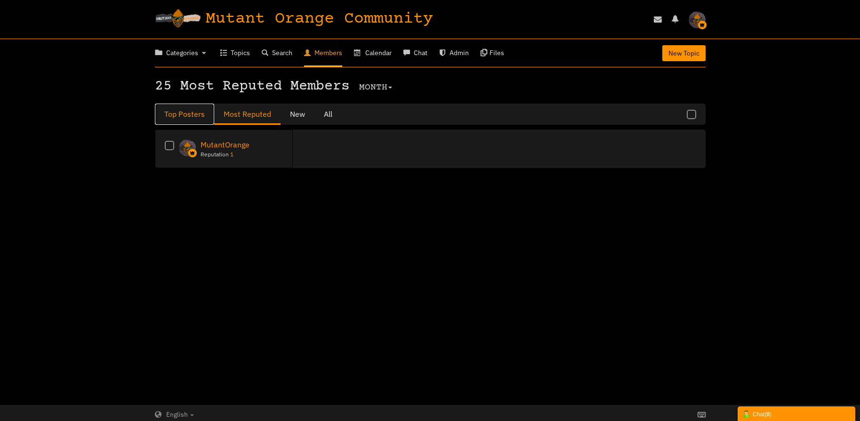
click at [185, 110] on link "Top Posters" at bounding box center [184, 114] width 59 height 21
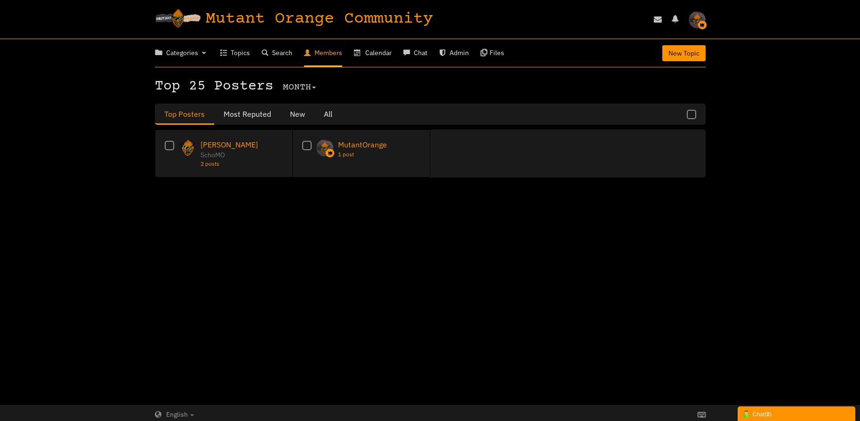
click at [312, 87] on span at bounding box center [314, 88] width 4 height 2
click at [500, 54] on span "Files" at bounding box center [497, 52] width 15 height 8
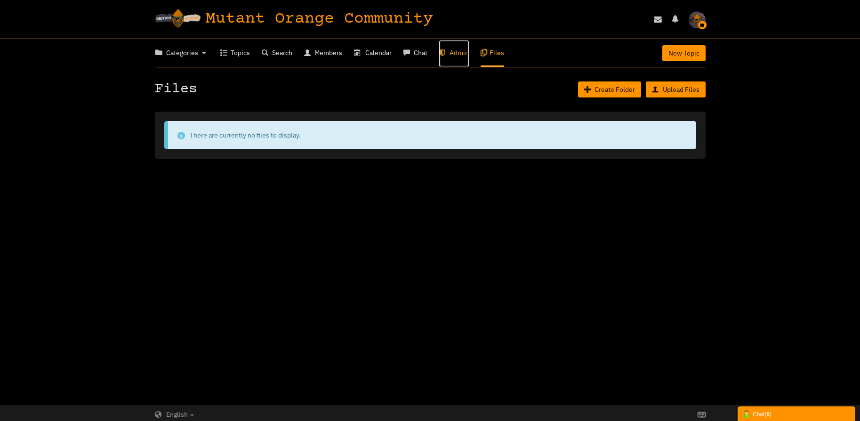
click at [455, 54] on span "Admin" at bounding box center [459, 52] width 19 height 8
